Goal: Task Accomplishment & Management: Manage account settings

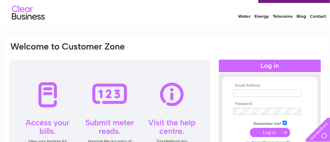
scroll to position [33, 0]
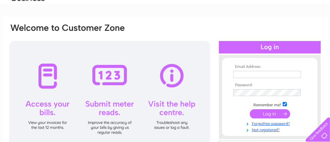
type input "brian.groves@hotmail.com"
click at [266, 113] on input "submit" at bounding box center [270, 113] width 40 height 9
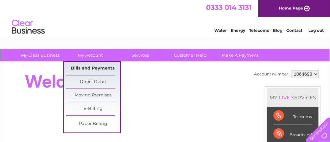
click at [85, 68] on link "Bills and Payments" at bounding box center [93, 68] width 54 height 13
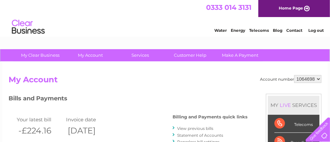
click at [319, 77] on select "1064698 1080168" at bounding box center [307, 79] width 27 height 8
select select "1080168"
click at [294, 75] on select "1064698 1080168" at bounding box center [307, 79] width 27 height 8
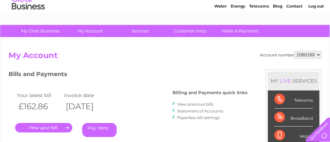
scroll to position [33, 0]
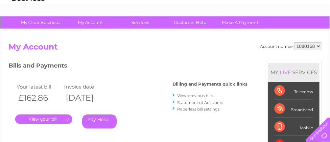
click at [45, 119] on link "." at bounding box center [43, 120] width 57 height 10
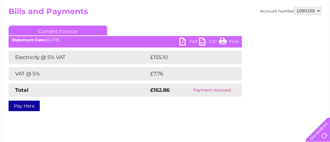
scroll to position [66, 0]
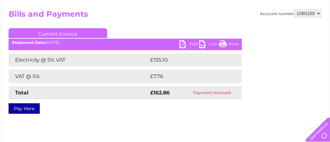
click at [190, 42] on link "PDF" at bounding box center [189, 45] width 20 height 10
